Goal: Transaction & Acquisition: Subscribe to service/newsletter

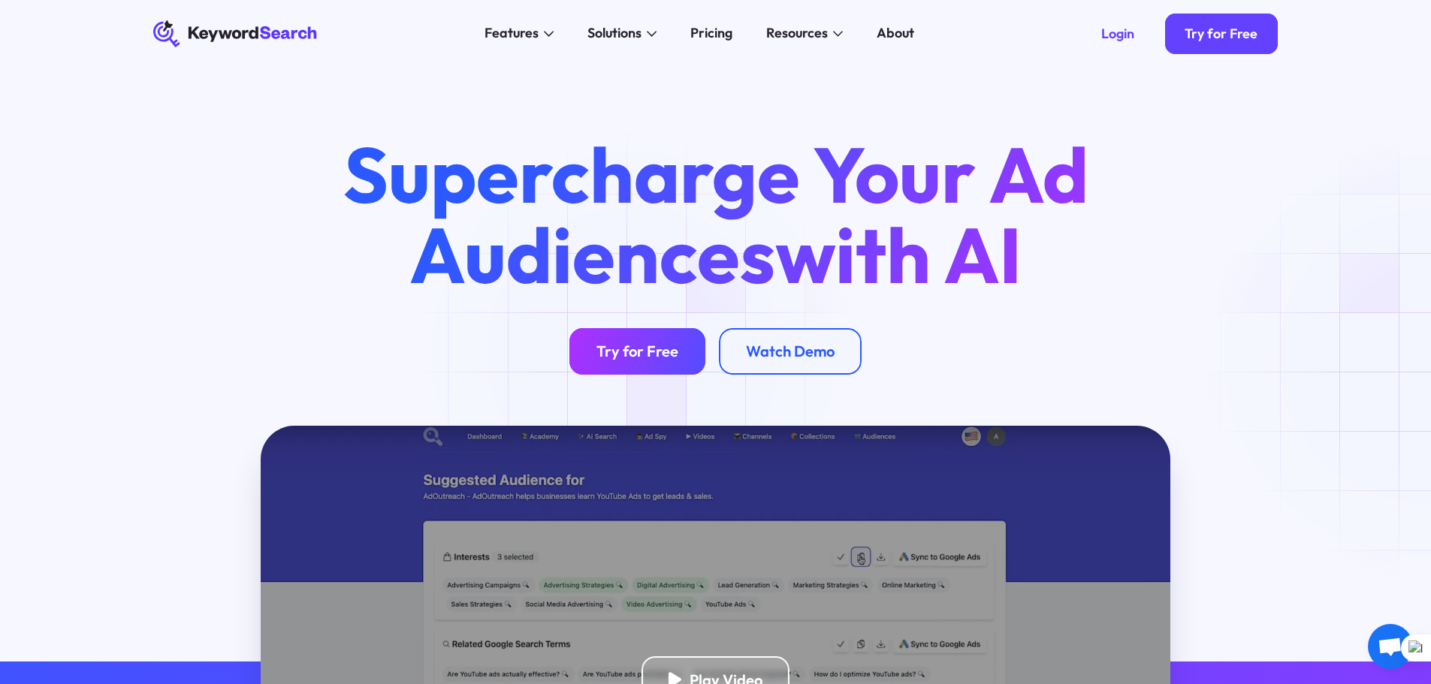
click at [638, 353] on div "Try for Free" at bounding box center [637, 351] width 82 height 19
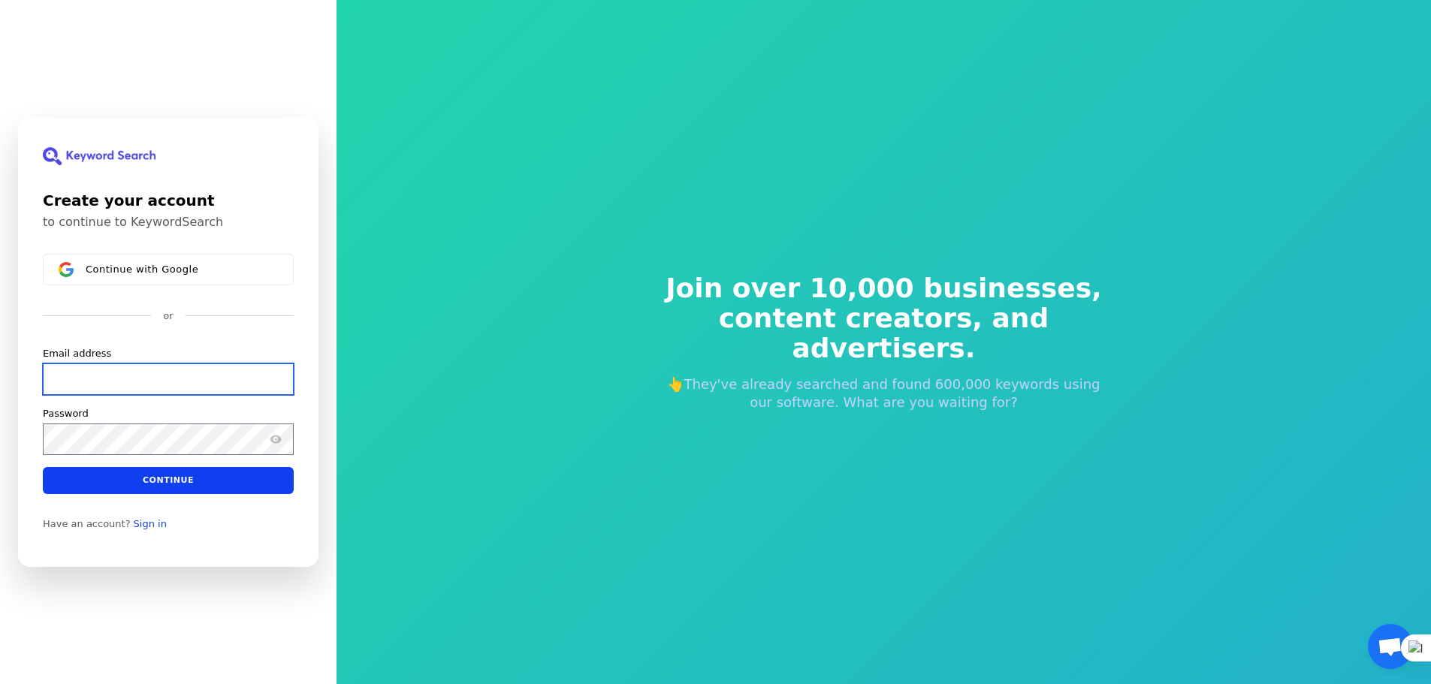
click at [99, 385] on input "Email address" at bounding box center [168, 379] width 251 height 32
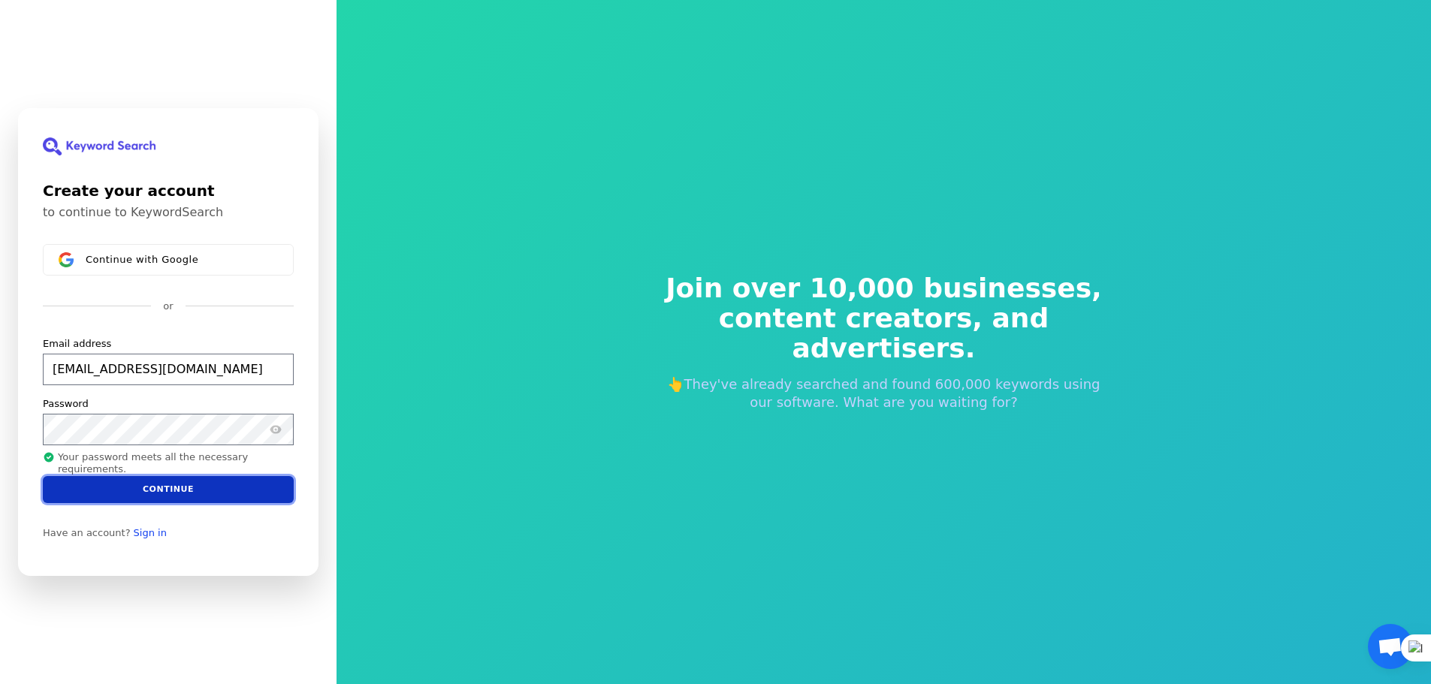
click at [181, 484] on button "Continue" at bounding box center [168, 489] width 251 height 27
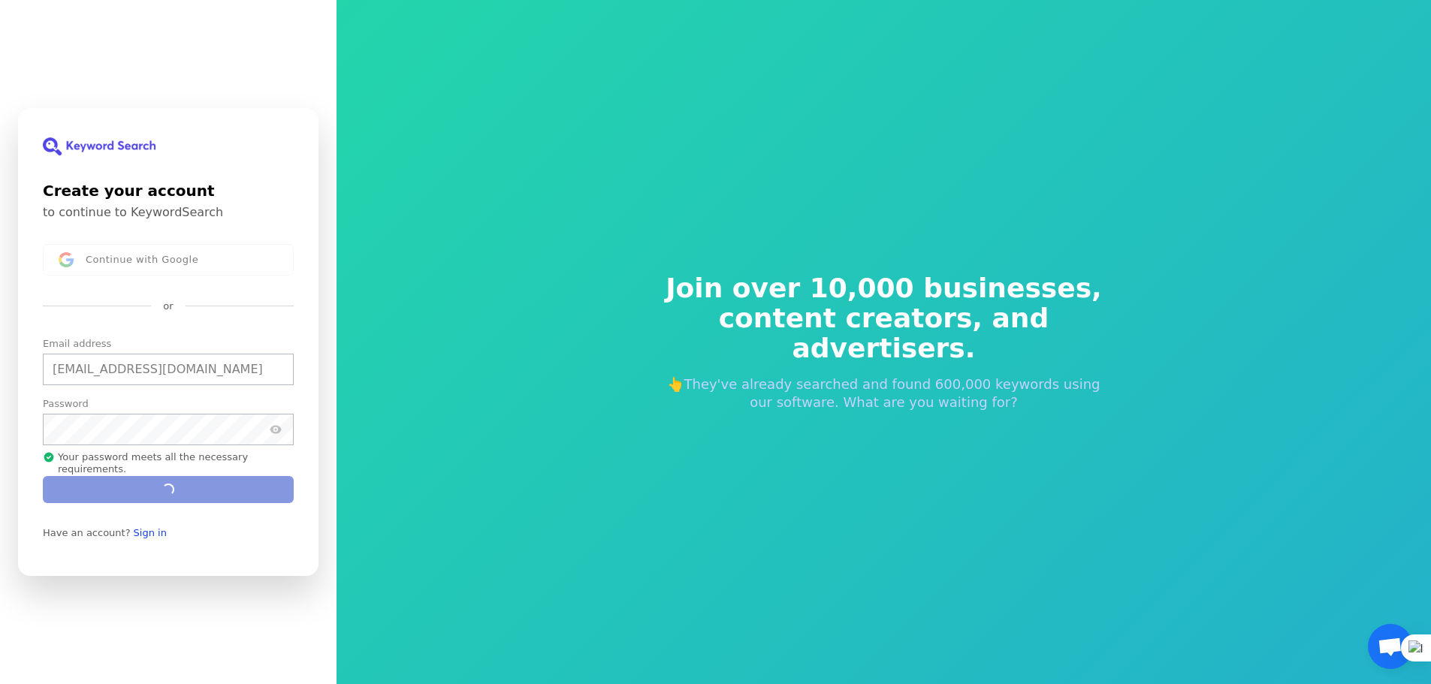
type input "keywordsearch1@coachfree.com"
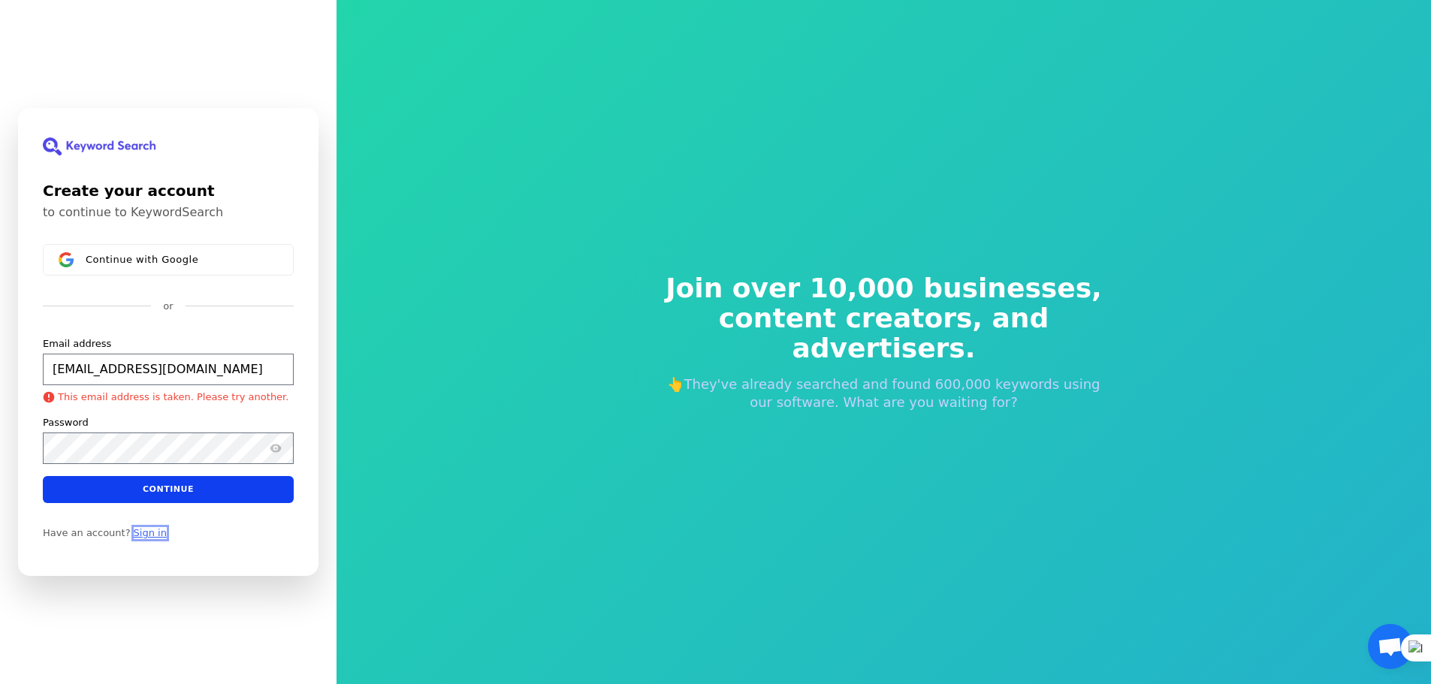
click at [139, 536] on link "Sign in" at bounding box center [150, 533] width 33 height 12
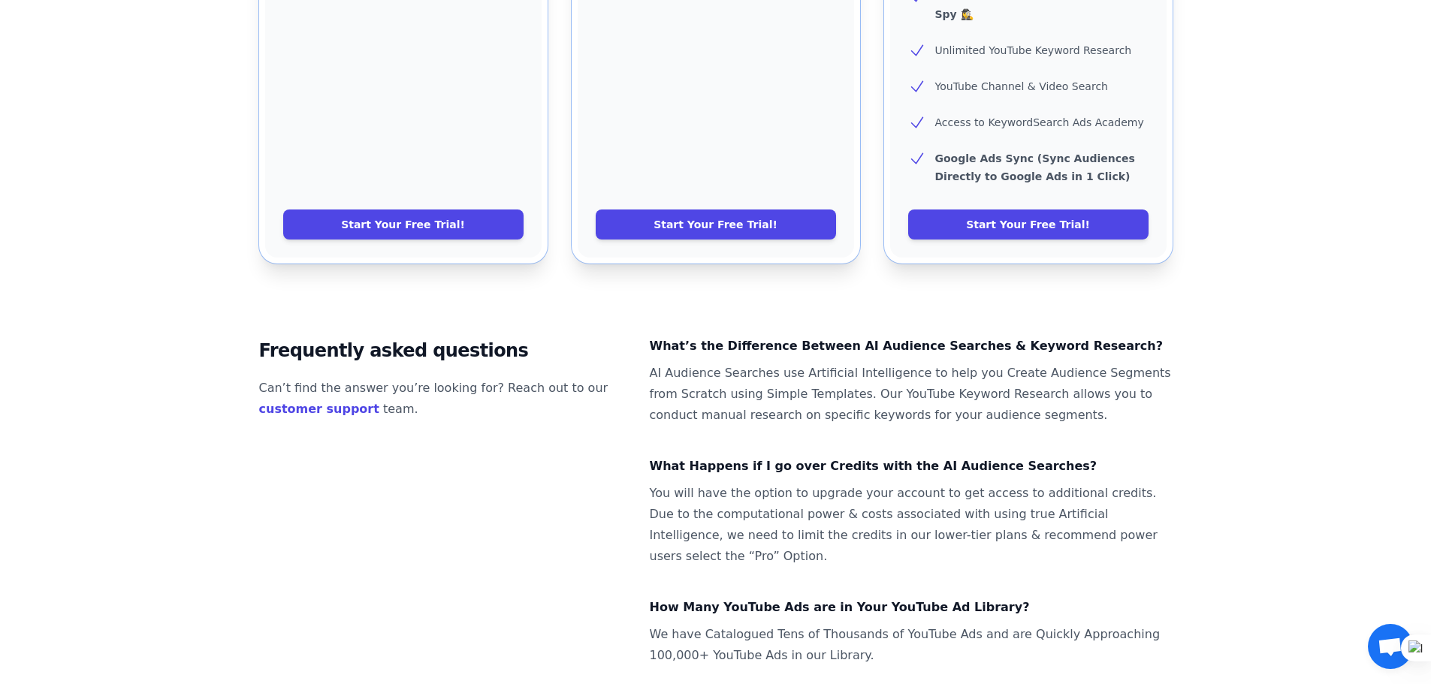
scroll to position [895, 0]
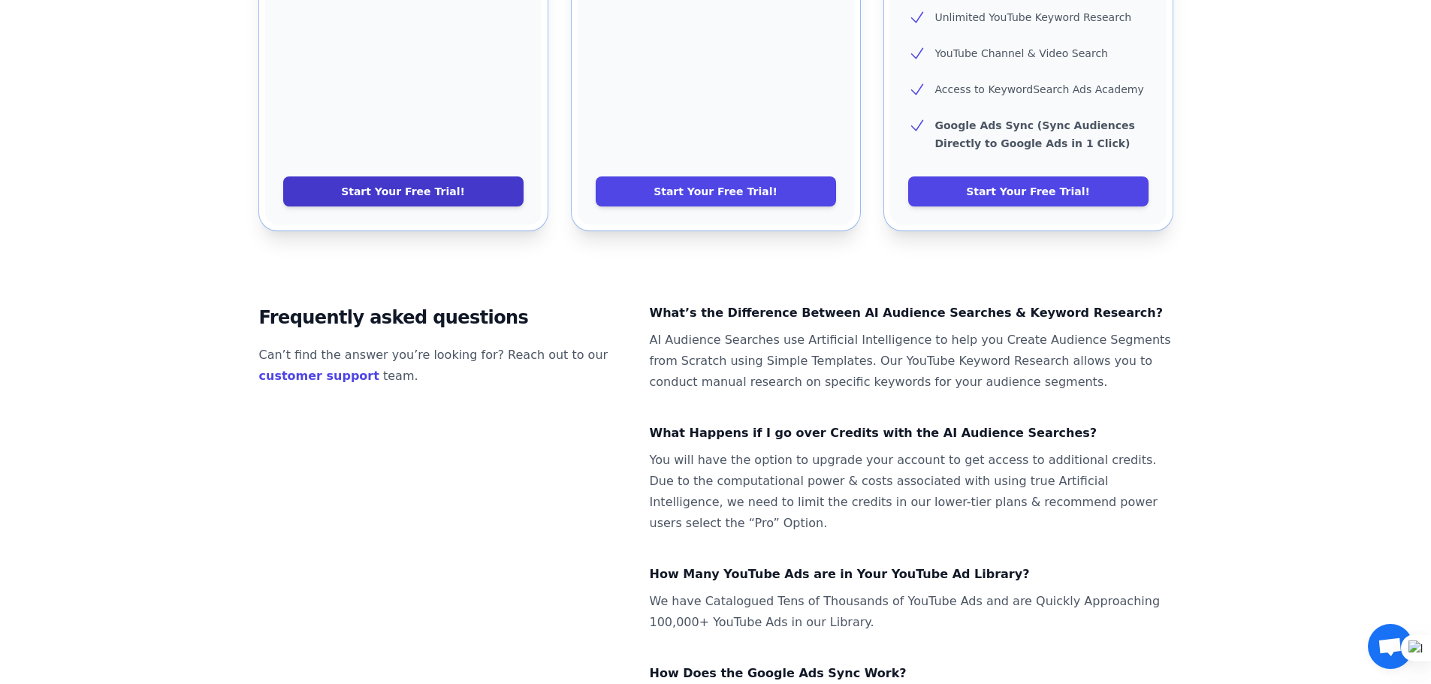
click at [375, 176] on link "Start Your Free Trial!" at bounding box center [403, 191] width 240 height 30
